Goal: Task Accomplishment & Management: Manage account settings

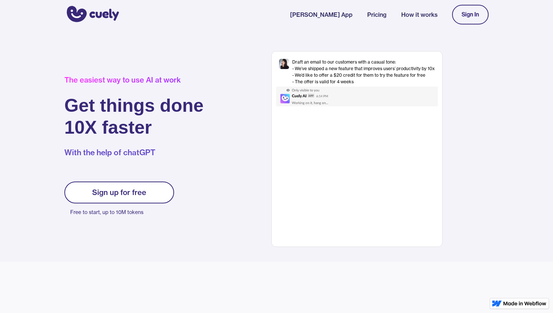
click at [468, 26] on div "Sign In" at bounding box center [470, 14] width 37 height 27
click at [470, 19] on link "Sign In" at bounding box center [470, 15] width 37 height 20
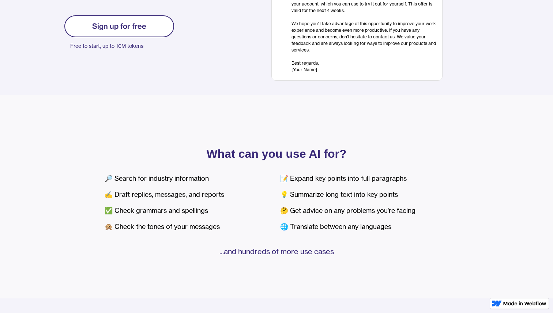
scroll to position [125, 0]
